Goal: Task Accomplishment & Management: Manage account settings

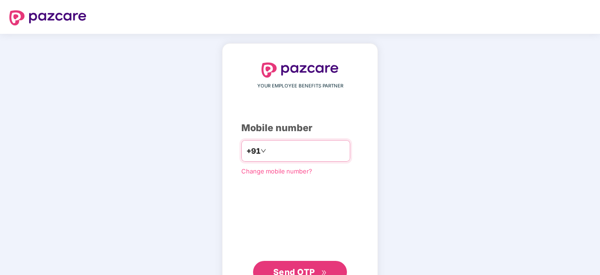
click at [299, 160] on div "+91" at bounding box center [295, 151] width 109 height 22
click at [291, 154] on input "number" at bounding box center [306, 150] width 77 height 15
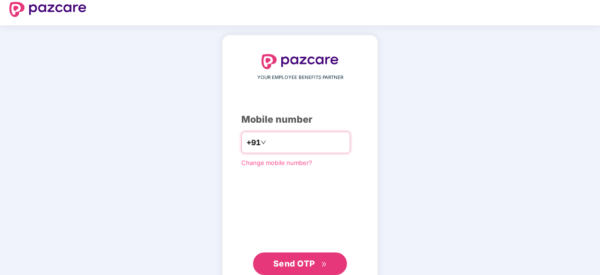
type input "**********"
click at [293, 257] on span "Send OTP" at bounding box center [300, 263] width 54 height 13
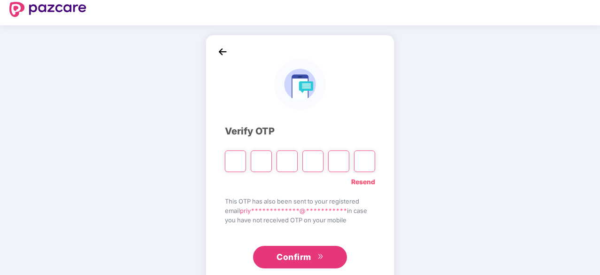
type input "*"
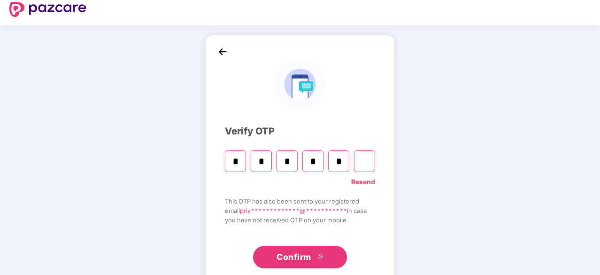
type input "*"
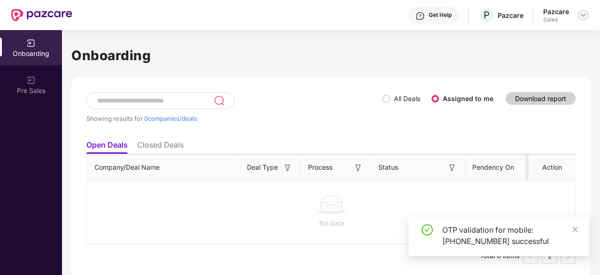
click at [580, 13] on img at bounding box center [583, 15] width 8 height 8
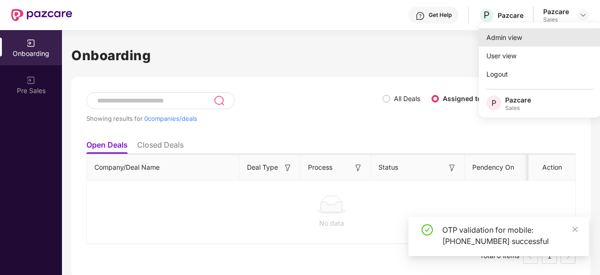
click at [522, 38] on div "Admin view" at bounding box center [540, 37] width 122 height 18
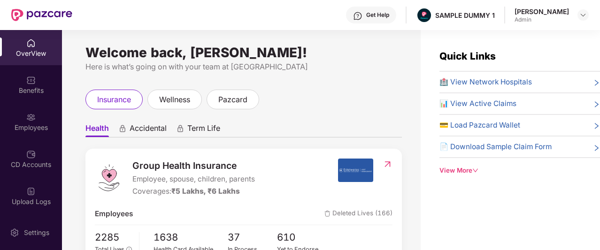
click at [369, 13] on div "Get Help" at bounding box center [377, 15] width 23 height 8
click at [249, 122] on ul "Health Accidental Term Life" at bounding box center [243, 128] width 316 height 19
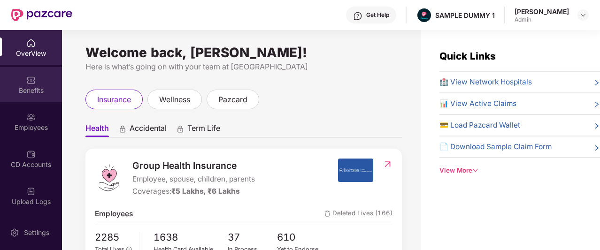
click at [26, 87] on div "Benefits" at bounding box center [31, 90] width 62 height 9
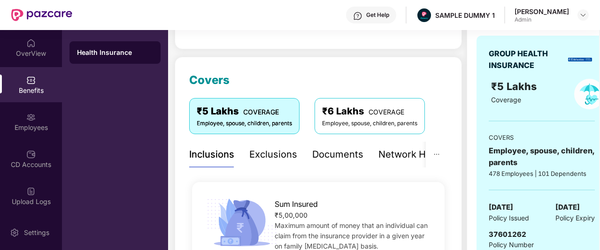
scroll to position [93, 0]
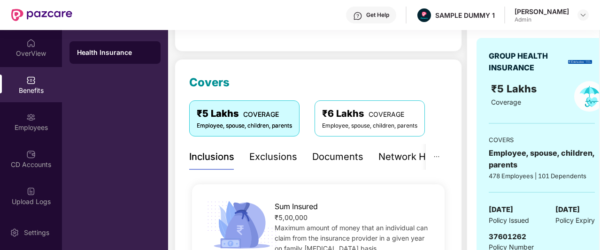
click at [271, 155] on div "Exclusions" at bounding box center [273, 157] width 48 height 15
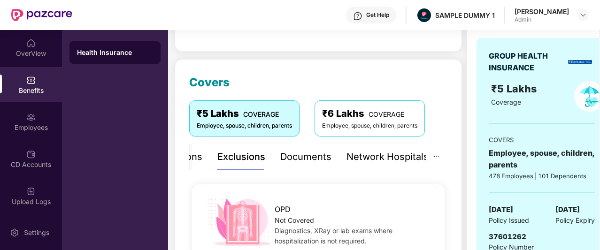
click at [301, 157] on div "Documents" at bounding box center [305, 157] width 51 height 15
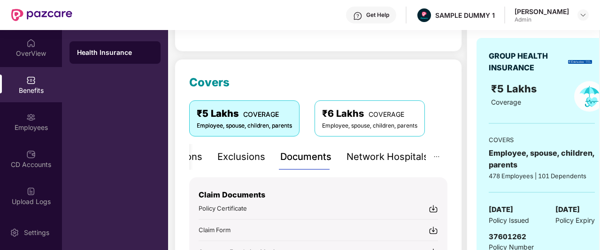
click at [263, 159] on div "Exclusions" at bounding box center [241, 157] width 48 height 15
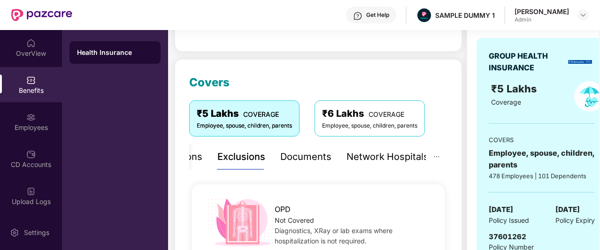
scroll to position [159, 0]
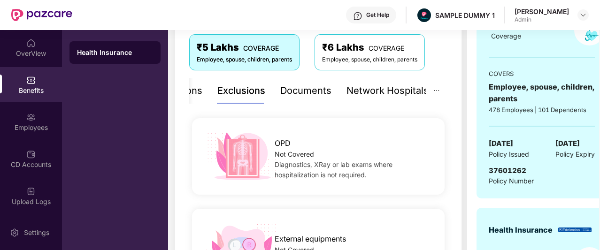
click at [297, 100] on div "Documents" at bounding box center [305, 91] width 51 height 26
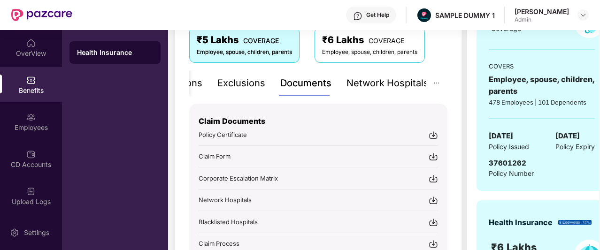
scroll to position [165, 0]
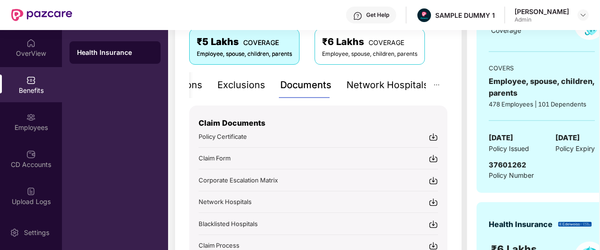
click at [380, 85] on div "Network Hospitals" at bounding box center [387, 85] width 82 height 15
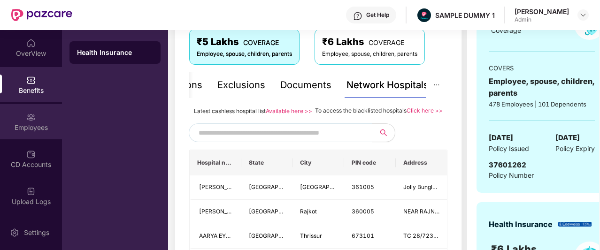
click at [28, 107] on div "Employees" at bounding box center [31, 121] width 62 height 35
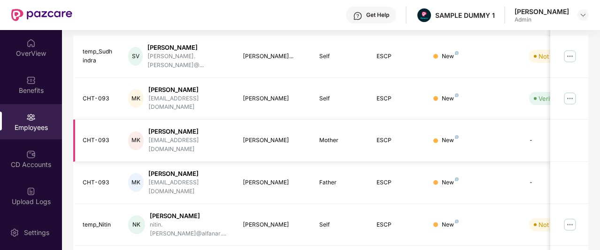
scroll to position [0, 0]
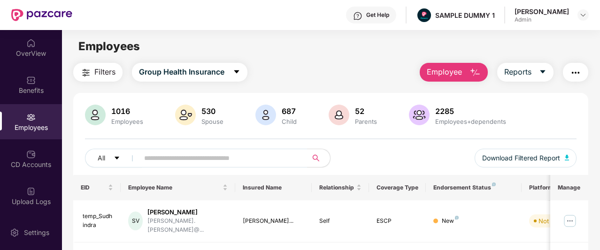
click at [466, 76] on button "Employee" at bounding box center [454, 72] width 68 height 19
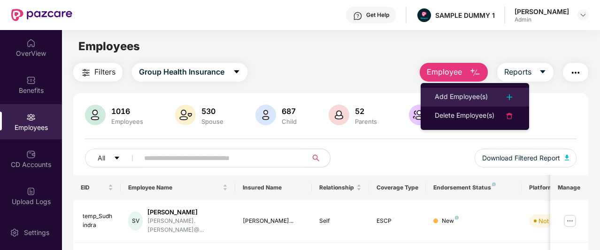
click at [467, 91] on li "Add Employee(s)" at bounding box center [475, 97] width 108 height 19
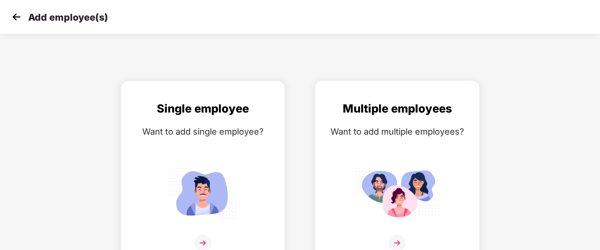
scroll to position [15, 0]
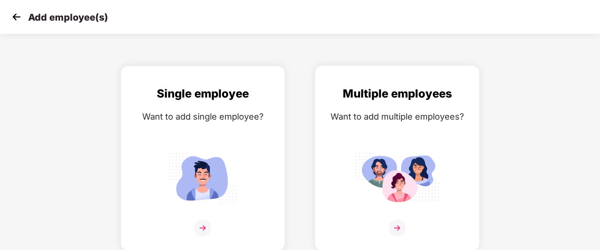
click at [412, 195] on img at bounding box center [397, 178] width 85 height 59
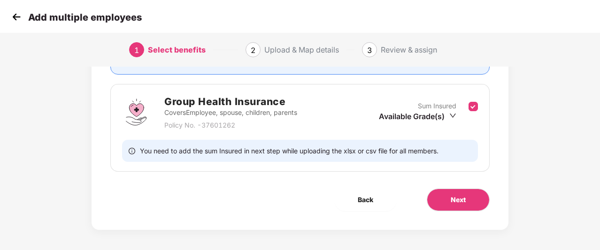
scroll to position [127, 0]
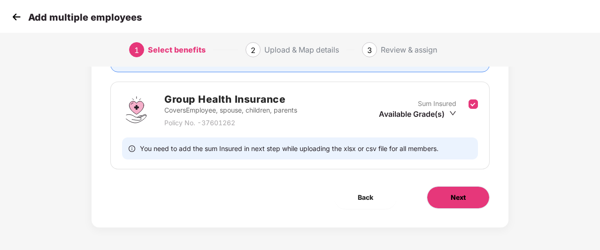
click at [436, 198] on button "Next" at bounding box center [458, 197] width 63 height 23
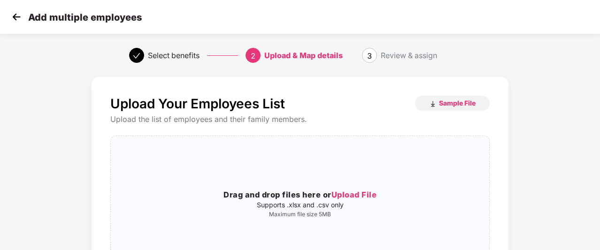
scroll to position [50, 1]
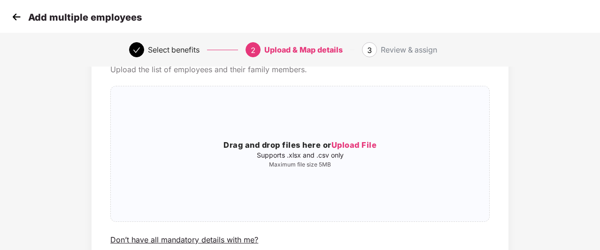
click at [22, 22] on img at bounding box center [16, 17] width 14 height 14
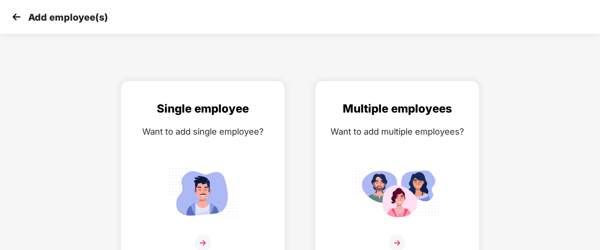
click at [22, 22] on img at bounding box center [16, 17] width 14 height 14
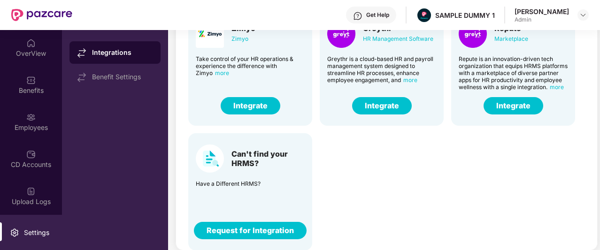
scroll to position [232, 7]
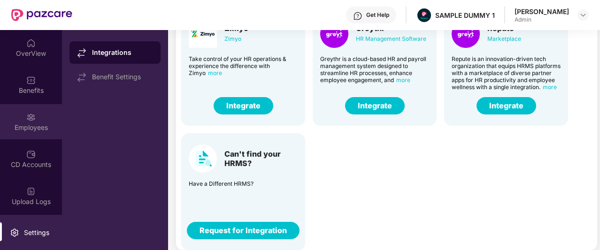
click at [28, 133] on div "Employees" at bounding box center [31, 121] width 62 height 35
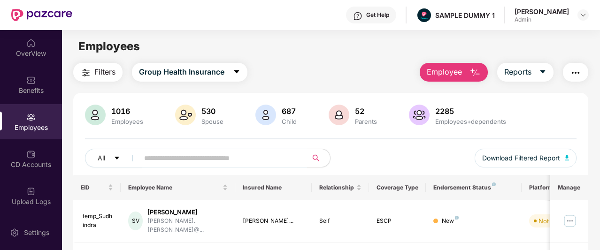
click at [454, 68] on span "Employee" at bounding box center [444, 72] width 35 height 12
click at [374, 69] on div "Filters Group Health Insurance Employee Reports" at bounding box center [330, 72] width 515 height 19
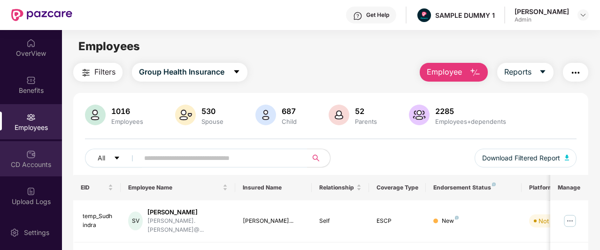
click at [36, 147] on div "CD Accounts" at bounding box center [31, 158] width 62 height 35
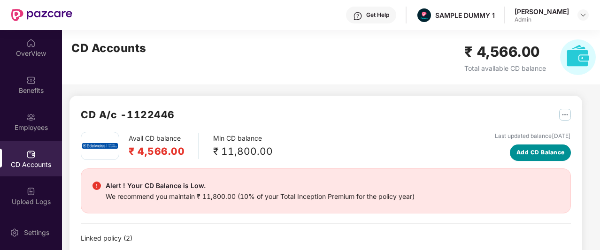
click at [553, 155] on span "Add CD Balance" at bounding box center [540, 152] width 48 height 9
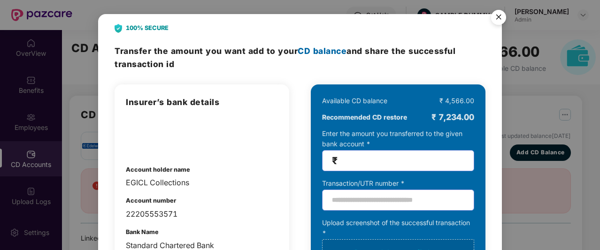
click at [499, 20] on img "Close" at bounding box center [498, 19] width 26 height 26
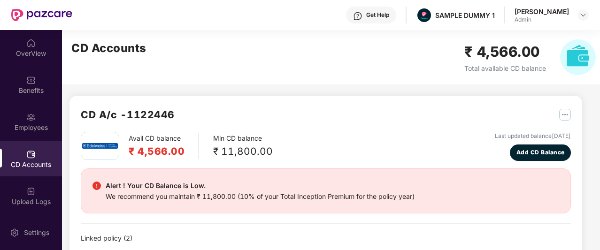
click at [561, 111] on img "button" at bounding box center [565, 115] width 12 height 12
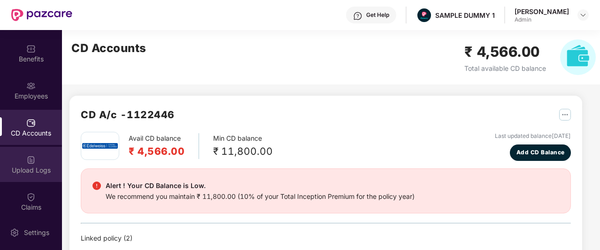
scroll to position [60, 0]
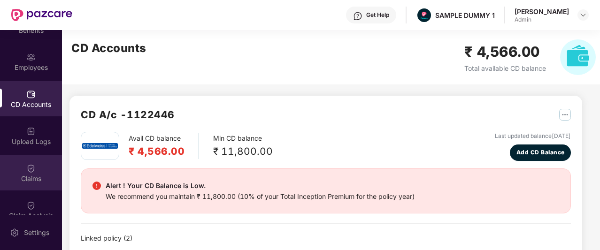
click at [33, 181] on div "Claims" at bounding box center [31, 178] width 62 height 9
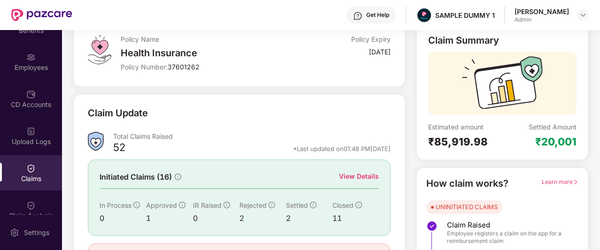
click at [346, 180] on div "View Details" at bounding box center [359, 176] width 40 height 10
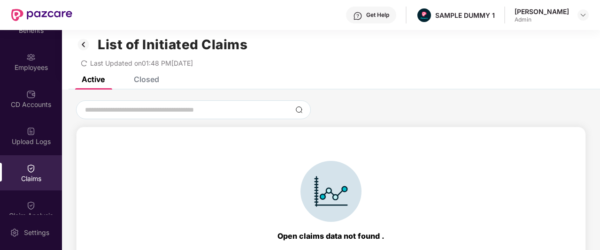
scroll to position [7, 0]
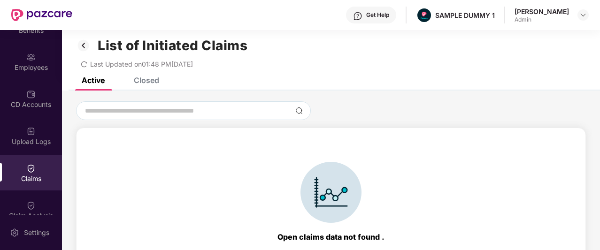
click at [153, 93] on div "Open claims data not found . Contact Pazcare support team for more help at supp…" at bounding box center [331, 187] width 538 height 193
click at [136, 73] on div "List of Initiated Claims Last Updated on 01:48 PM, 28 Aug 2025" at bounding box center [331, 50] width 538 height 54
click at [143, 79] on div "Closed" at bounding box center [146, 80] width 25 height 9
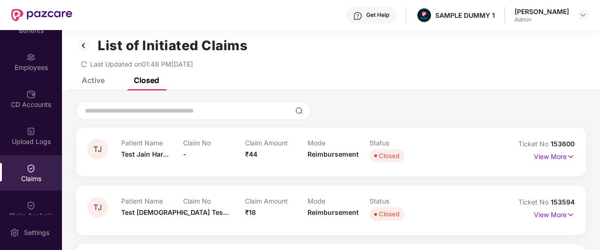
click at [143, 79] on div "Closed" at bounding box center [146, 80] width 25 height 9
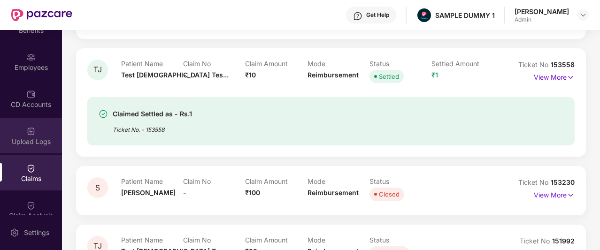
scroll to position [121, 0]
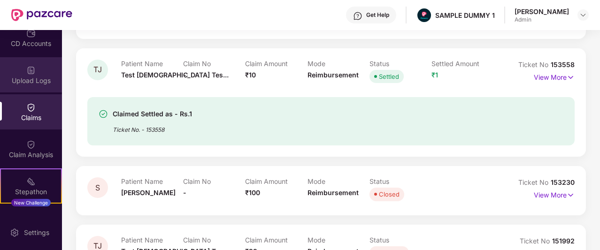
click at [41, 149] on div "Claim Analysis" at bounding box center [31, 148] width 62 height 35
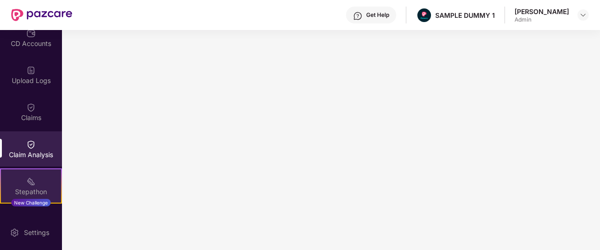
scroll to position [134, 0]
